Goal: Information Seeking & Learning: Understand process/instructions

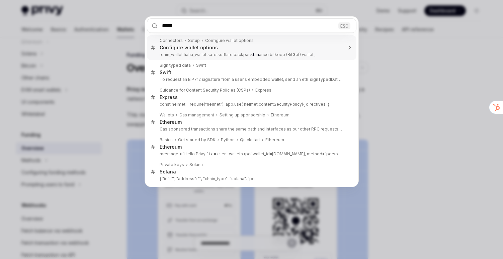
type input "******"
type textarea "*"
type input "*******"
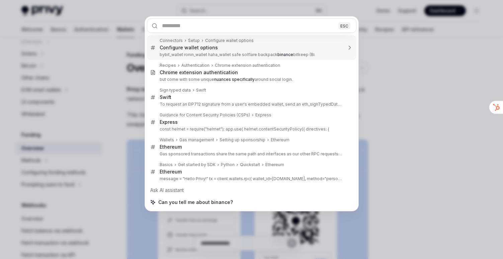
type textarea "*"
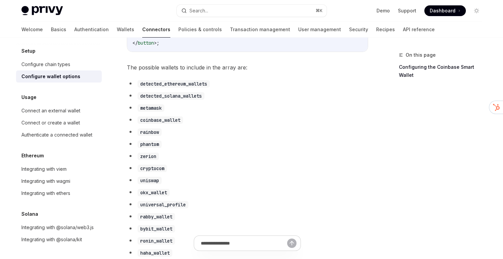
scroll to position [332, 0]
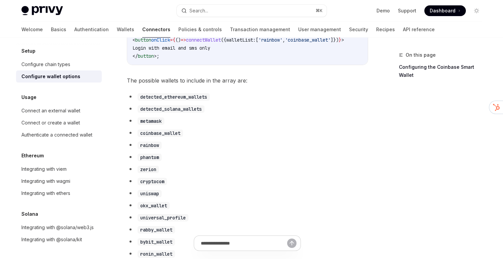
drag, startPoint x: 249, startPoint y: 82, endPoint x: 248, endPoint y: 89, distance: 7.9
click at [248, 85] on span "The possible wallets to include in the array are:" at bounding box center [247, 80] width 241 height 9
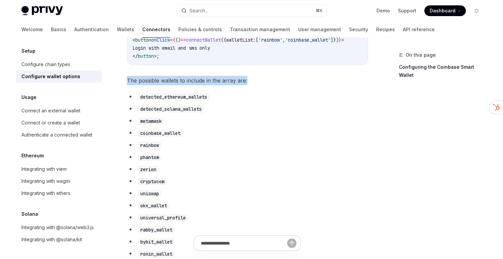
drag, startPoint x: 248, startPoint y: 89, endPoint x: 248, endPoint y: 78, distance: 11.1
drag, startPoint x: 248, startPoint y: 78, endPoint x: 248, endPoint y: 83, distance: 4.4
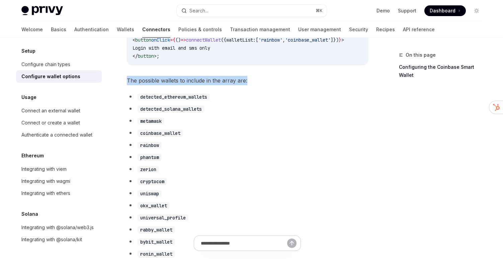
click at [248, 83] on span "The possible wallets to include in the array are:" at bounding box center [247, 80] width 241 height 9
drag, startPoint x: 248, startPoint y: 85, endPoint x: 248, endPoint y: 80, distance: 4.7
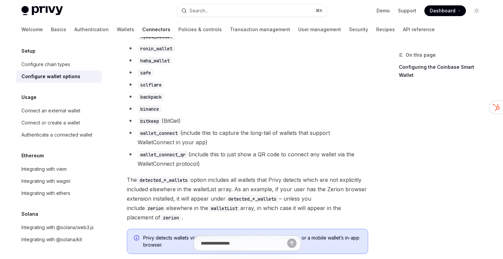
scroll to position [547, 0]
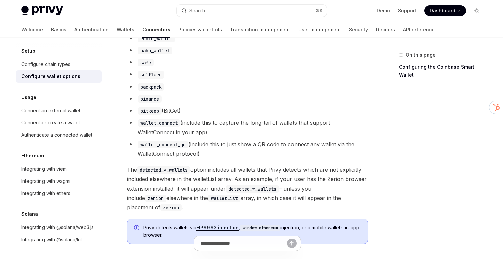
drag, startPoint x: 270, startPoint y: 115, endPoint x: 254, endPoint y: 155, distance: 43.5
click at [254, 155] on ul "detected_ethereum_wallets detected_solana_wallets metamask coinbase_wallet rain…" at bounding box center [247, 17] width 241 height 281
click at [254, 155] on li "wallet_connect_qr (include this to just show a QR code to connect any wallet vi…" at bounding box center [247, 148] width 241 height 19
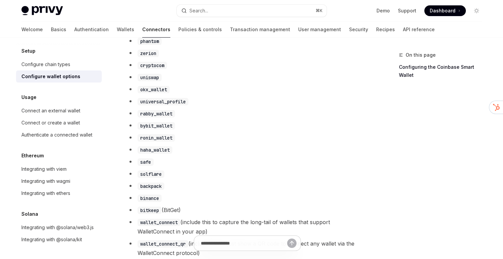
scroll to position [450, 0]
